Goal: Find specific page/section: Find specific page/section

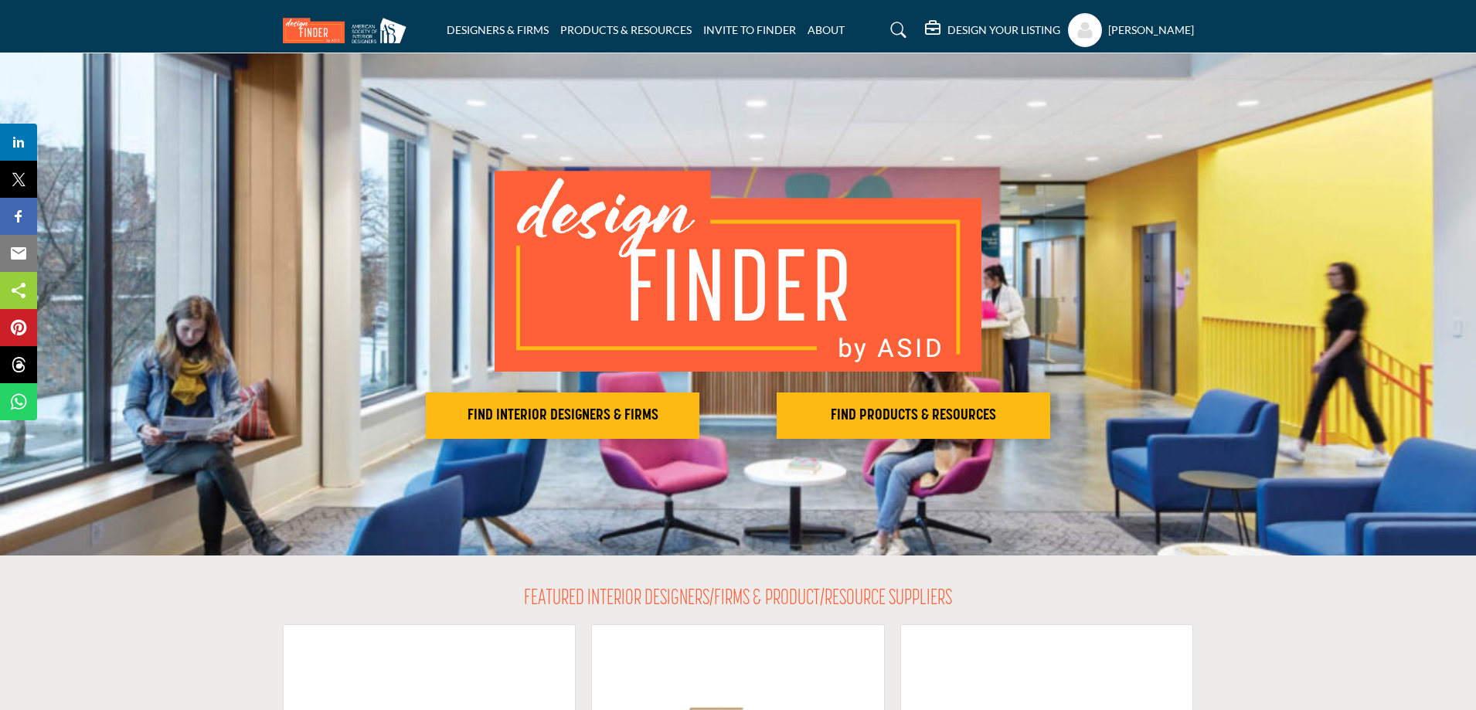
click at [1132, 29] on h5 "[PERSON_NAME]" at bounding box center [1151, 29] width 86 height 15
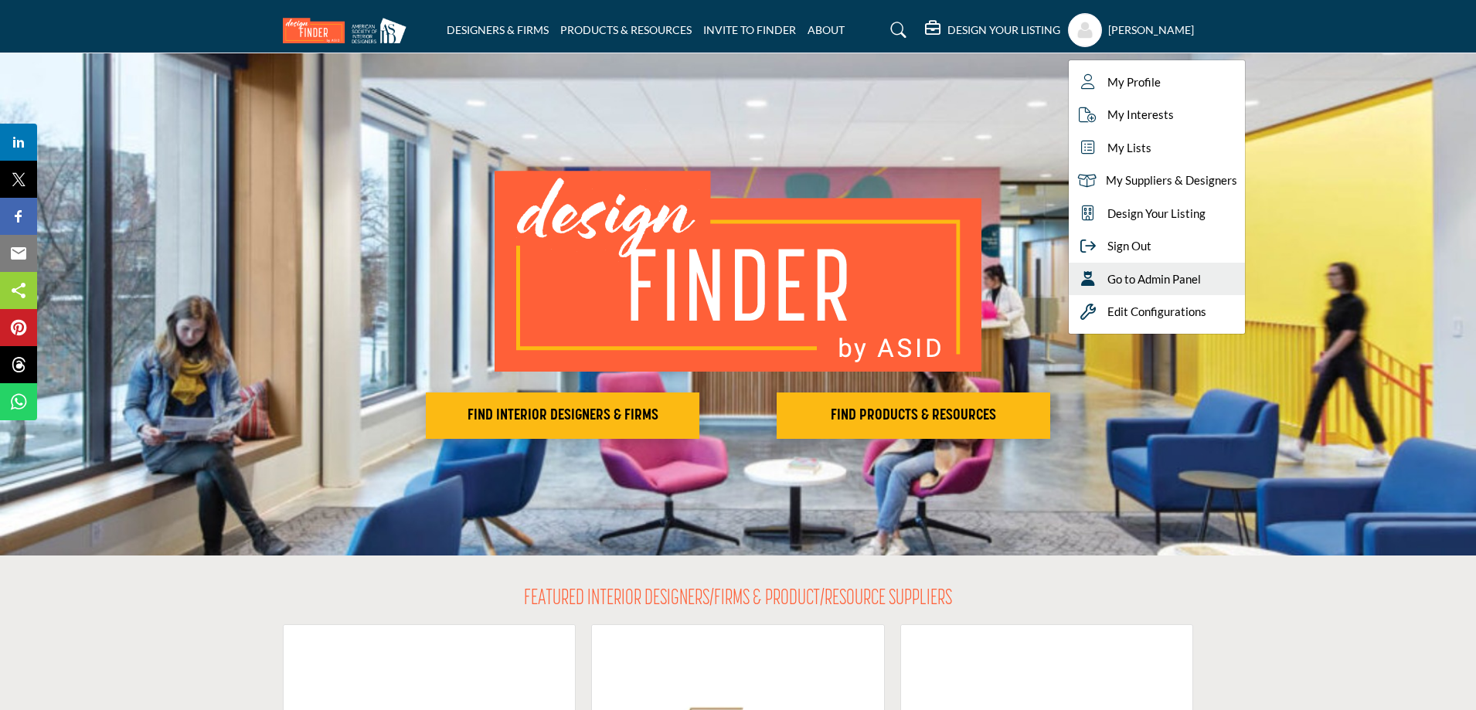
click at [1162, 271] on span "Go to Admin Panel" at bounding box center [1155, 280] width 94 height 18
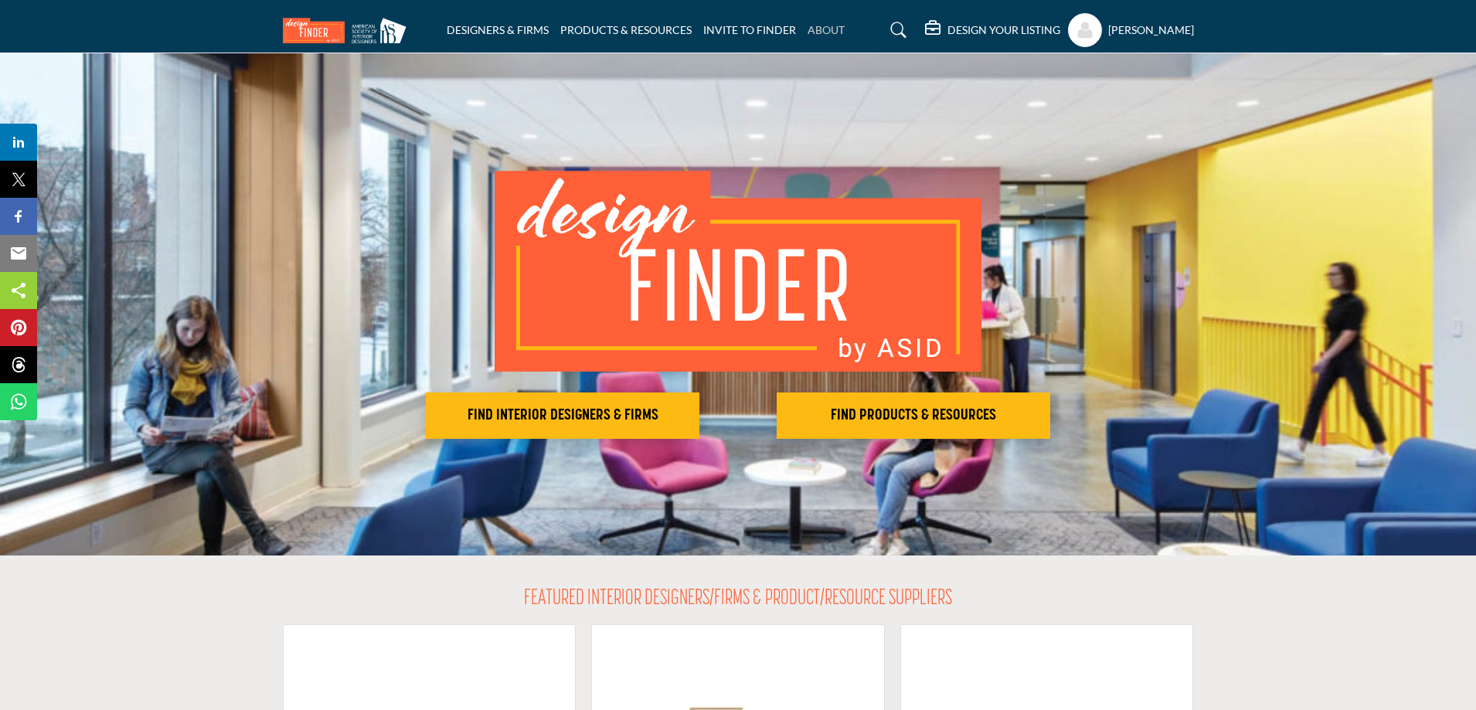
click at [816, 29] on link "ABOUT" at bounding box center [826, 29] width 37 height 13
